Goal: Transaction & Acquisition: Purchase product/service

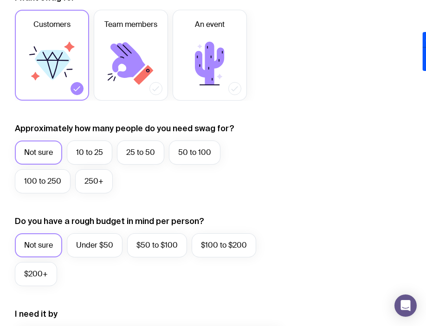
scroll to position [265, 0]
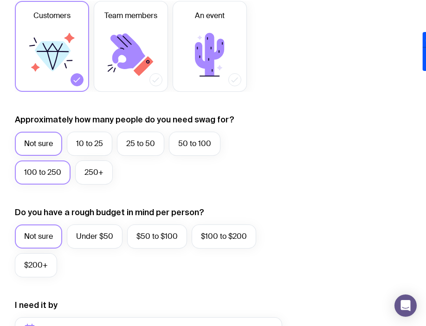
click at [44, 174] on label "100 to 250" at bounding box center [43, 173] width 56 height 24
click at [0, 0] on input "100 to 250" at bounding box center [0, 0] width 0 height 0
click at [35, 263] on label "$200+" at bounding box center [36, 266] width 42 height 24
click at [0, 0] on input "$200+" at bounding box center [0, 0] width 0 height 0
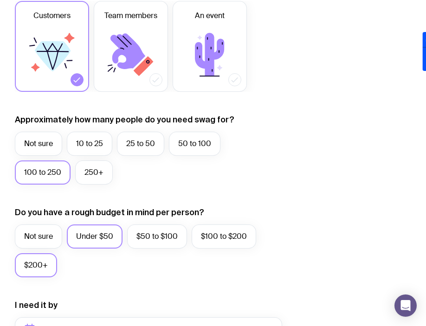
click at [96, 237] on label "Under $50" at bounding box center [95, 237] width 56 height 24
click at [0, 0] on input "Under $50" at bounding box center [0, 0] width 0 height 0
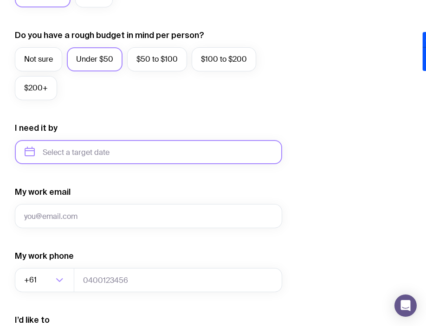
click at [73, 146] on input "text" at bounding box center [148, 152] width 267 height 24
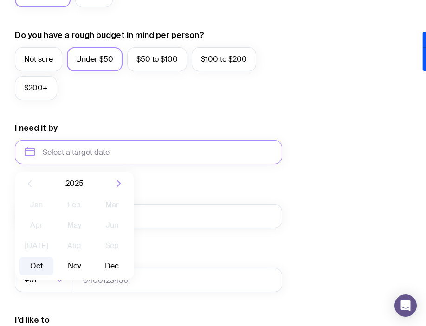
click at [35, 264] on button "Oct" at bounding box center [37, 266] width 34 height 19
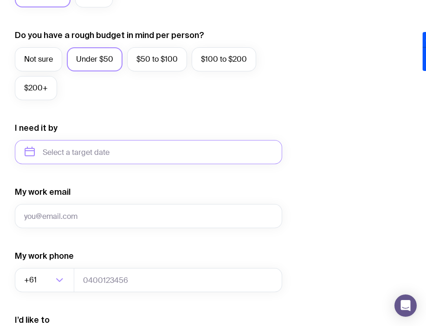
type input "[DATE]"
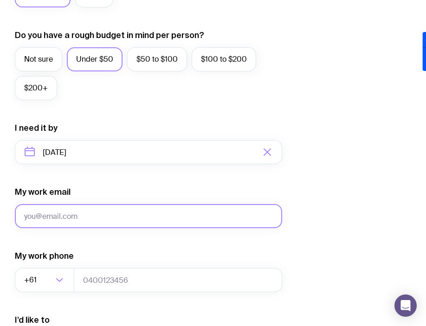
scroll to position [608, 0]
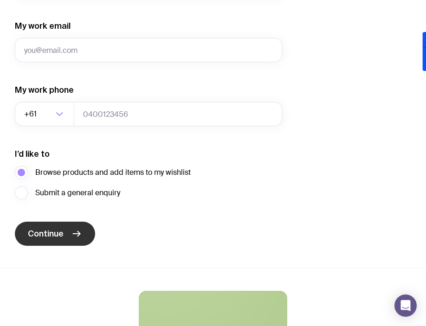
click at [58, 241] on button "Continue" at bounding box center [55, 234] width 80 height 24
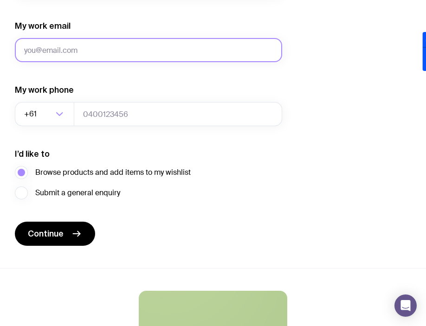
click at [89, 57] on input "My work email" at bounding box center [148, 50] width 267 height 24
type input "[PERSON_NAME][EMAIL_ADDRESS][DOMAIN_NAME]"
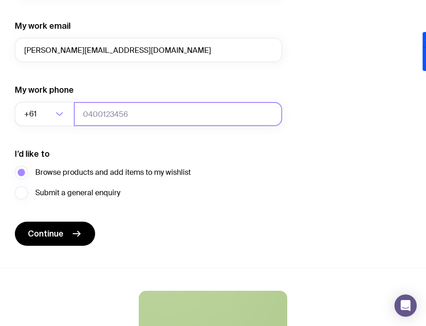
click at [121, 115] on input "tel" at bounding box center [178, 114] width 208 height 24
click at [89, 117] on input "0422896294" at bounding box center [178, 114] width 208 height 24
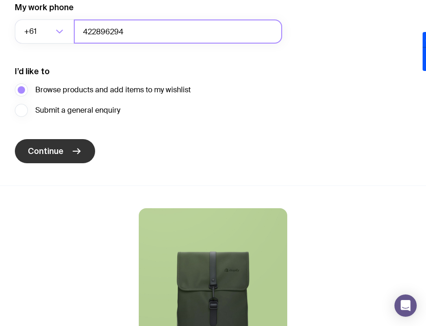
scroll to position [694, 0]
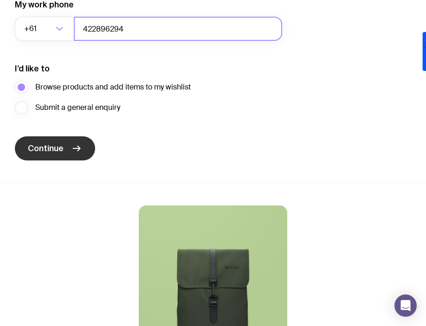
type input "422896294"
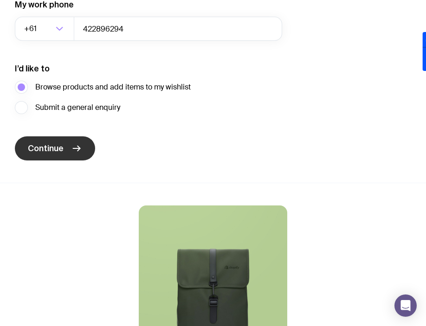
click at [58, 151] on span "Continue" at bounding box center [46, 148] width 36 height 11
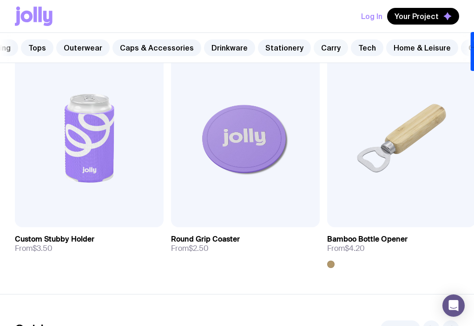
scroll to position [0, 79]
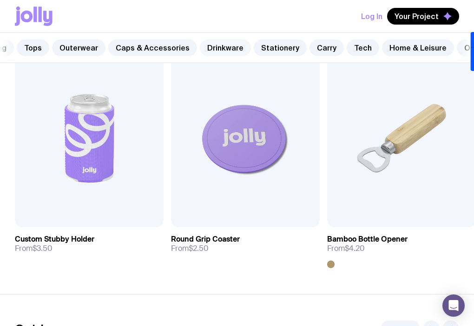
click at [220, 53] on link "Drinkware" at bounding box center [225, 47] width 51 height 17
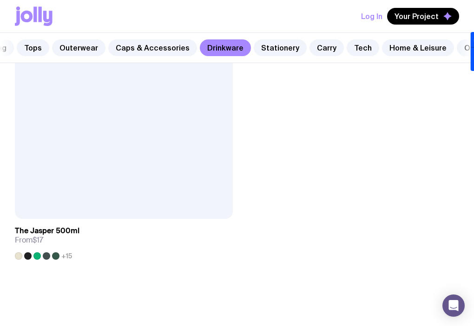
scroll to position [3936, 0]
